Goal: Task Accomplishment & Management: Use online tool/utility

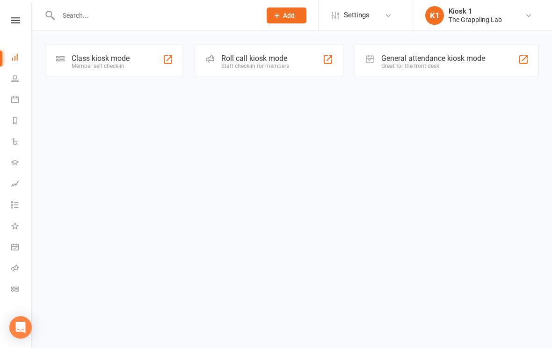
click at [111, 16] on input "text" at bounding box center [155, 15] width 199 height 13
click at [507, 103] on html "Prospect Member Non-attending contact Add Settings Event Templates Appointment …" at bounding box center [276, 51] width 552 height 103
click at [117, 63] on div "Member self check-in" at bounding box center [101, 66] width 58 height 7
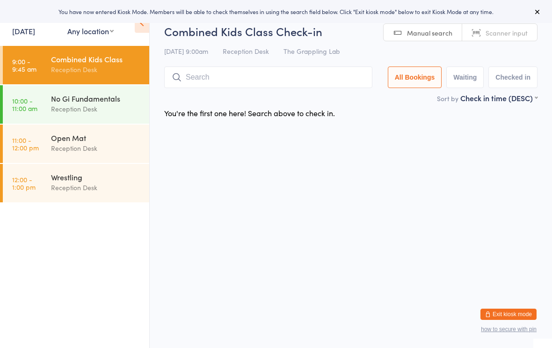
click at [214, 74] on input "search" at bounding box center [268, 77] width 208 height 22
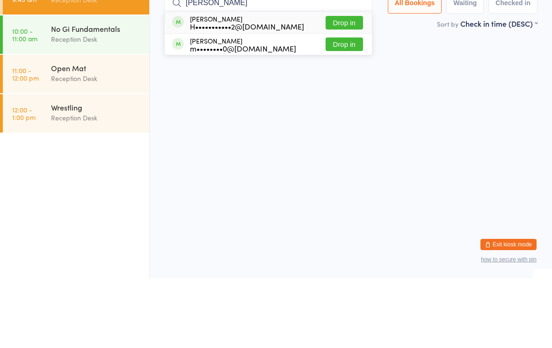
click at [327, 62] on input "Vinh" at bounding box center [268, 73] width 208 height 22
type input "Vinh"
click at [336, 86] on button "Drop in" at bounding box center [344, 93] width 37 height 14
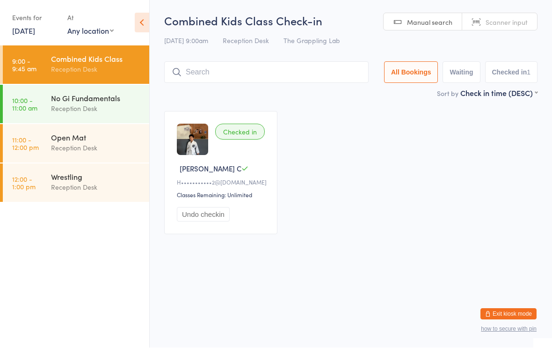
click at [208, 68] on input "search" at bounding box center [266, 73] width 204 height 22
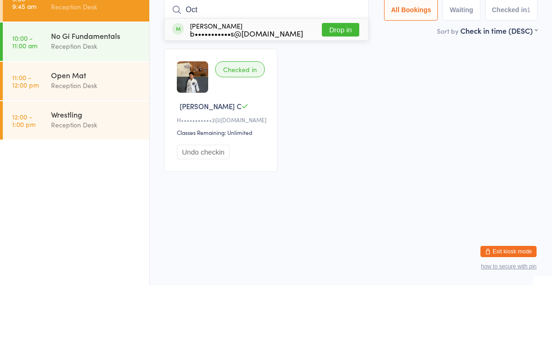
type input "Oct"
click at [339, 86] on button "Drop in" at bounding box center [340, 93] width 37 height 14
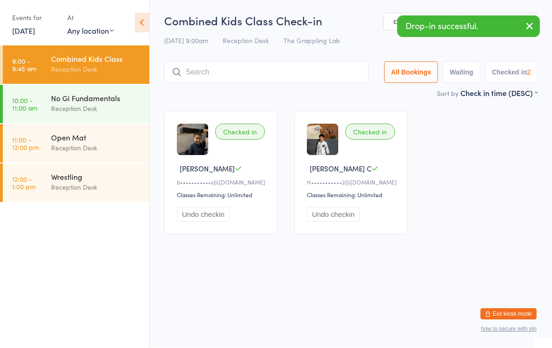
click at [203, 74] on input "search" at bounding box center [266, 73] width 204 height 22
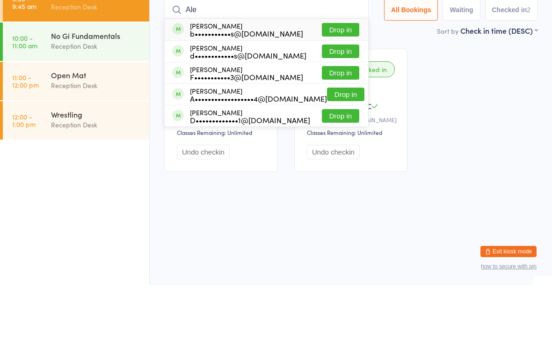
type input "Ale"
click at [343, 86] on button "Drop in" at bounding box center [340, 93] width 37 height 14
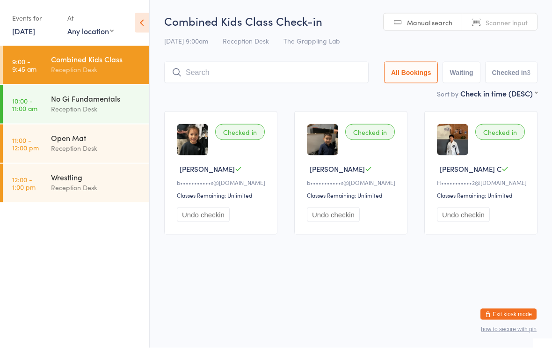
click at [202, 101] on main "Combined Kids Class Check-in 11 Oct 9:00am Reception Desk The Grappling Lab Man…" at bounding box center [350, 128] width 373 height 230
click at [239, 71] on input "search" at bounding box center [266, 73] width 204 height 22
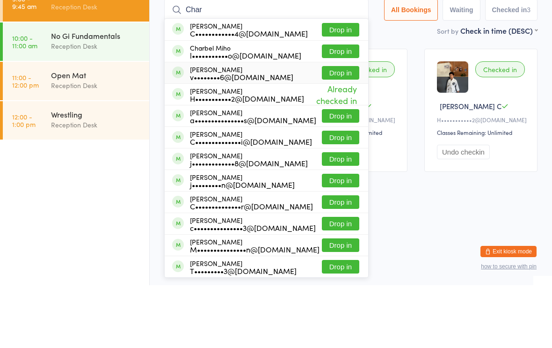
type input "Char"
click at [227, 136] on div "v••••••••6@hotmail.com" at bounding box center [241, 139] width 103 height 7
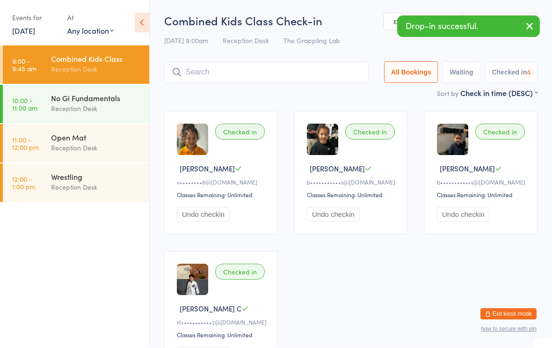
scroll to position [0, 0]
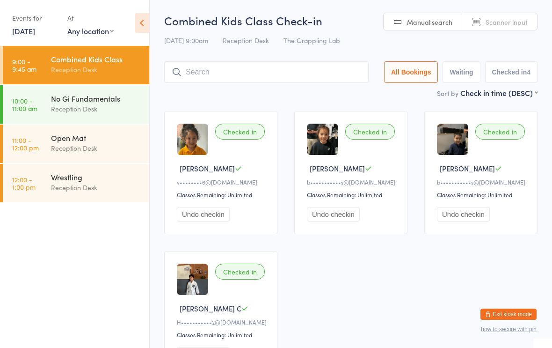
click at [308, 59] on div "Combined Kids Class Check-in 11 Oct 9:00am Reception Desk The Grappling Lab Man…" at bounding box center [350, 50] width 373 height 75
click at [216, 77] on input "search" at bounding box center [266, 73] width 204 height 22
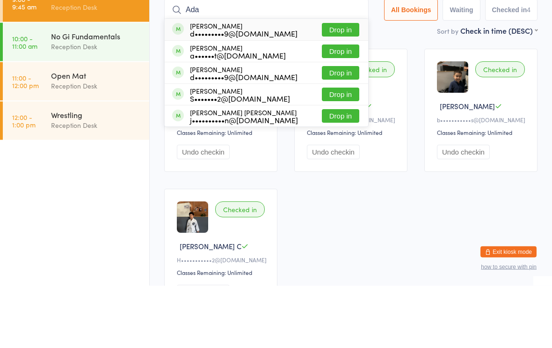
type input "Ada"
click at [322, 150] on button "Drop in" at bounding box center [340, 157] width 37 height 14
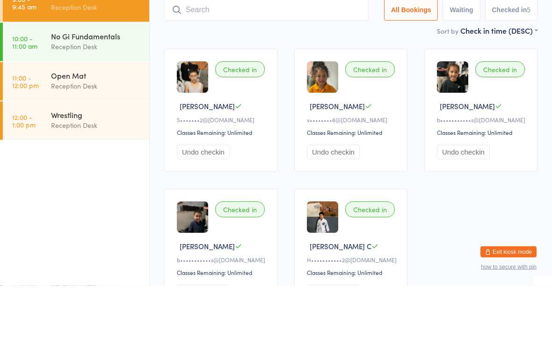
scroll to position [63, 0]
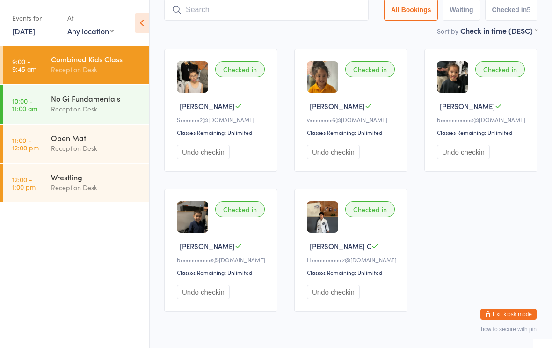
click at [236, 15] on input "search" at bounding box center [266, 10] width 204 height 22
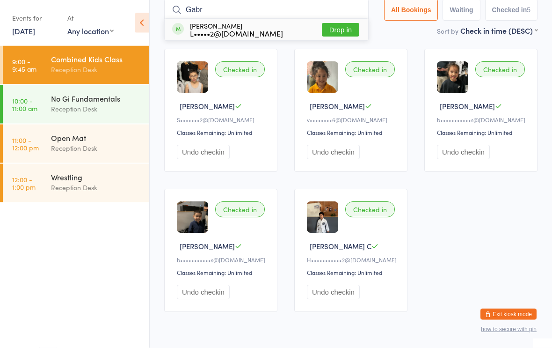
type input "Gabr"
click at [335, 31] on button "Drop in" at bounding box center [340, 30] width 37 height 14
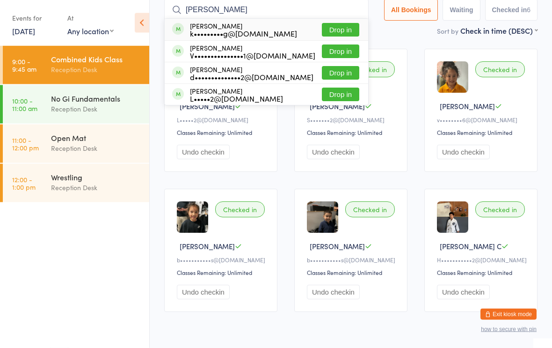
type input "Leon"
click at [334, 101] on button "Drop in" at bounding box center [340, 95] width 37 height 14
